Goal: Task Accomplishment & Management: Manage account settings

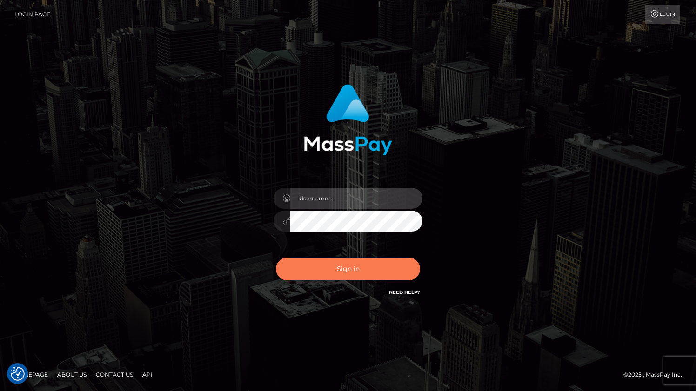
type input "rhai.club"
click at [340, 272] on button "Sign in" at bounding box center [348, 269] width 144 height 23
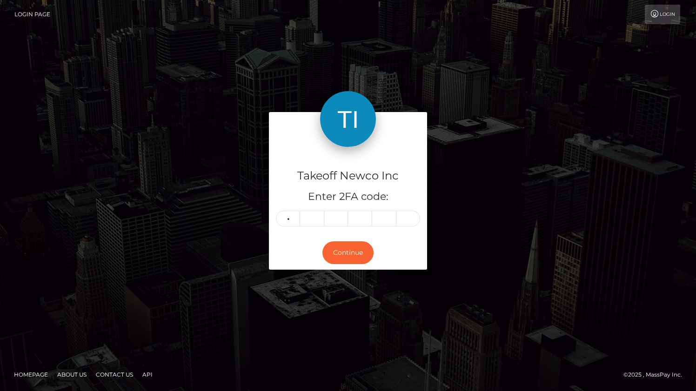
type input "5"
type input "8"
type input "1"
type input "6"
type input "2"
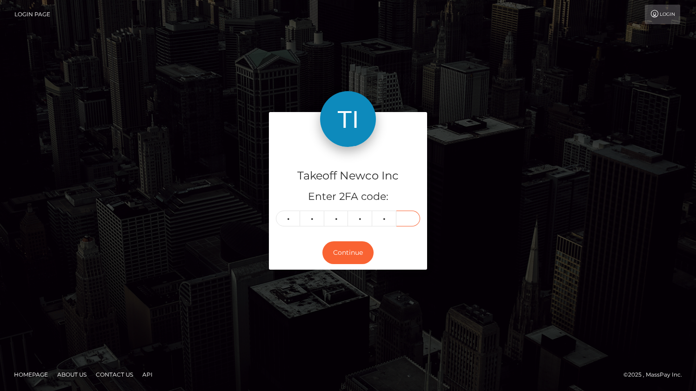
type input "3"
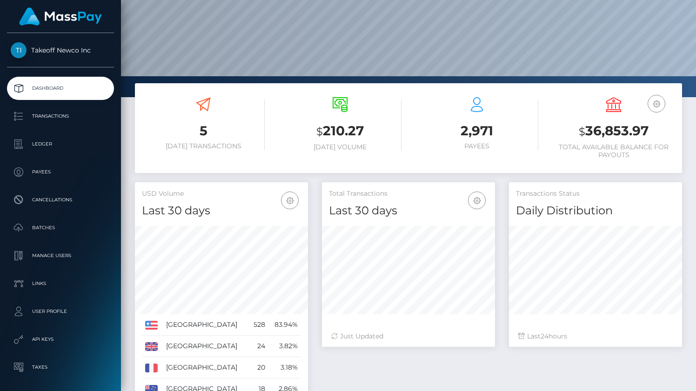
scroll to position [131, 0]
